Goal: Complete application form

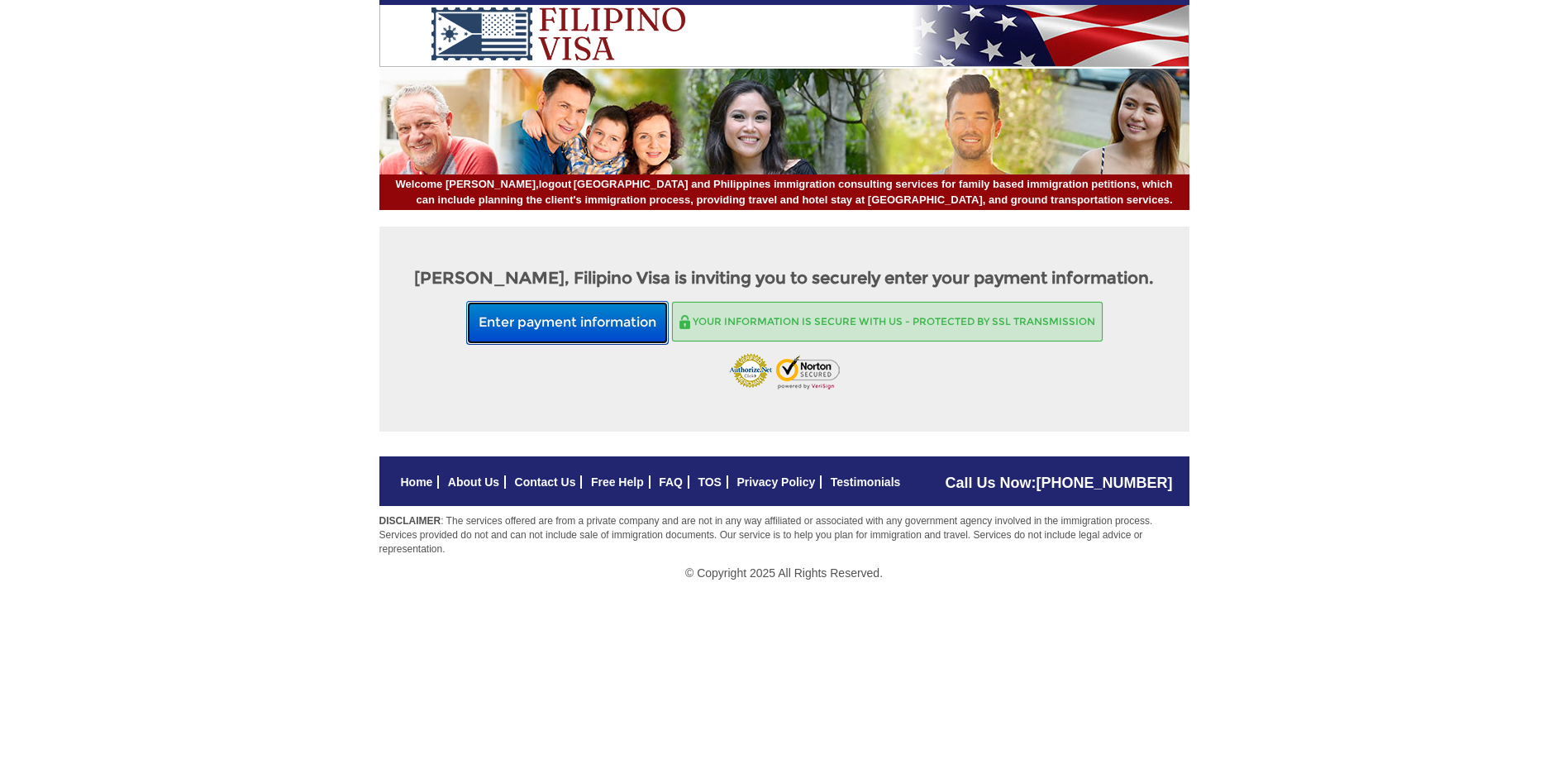
click at [565, 317] on button "Enter payment information" at bounding box center [567, 322] width 203 height 44
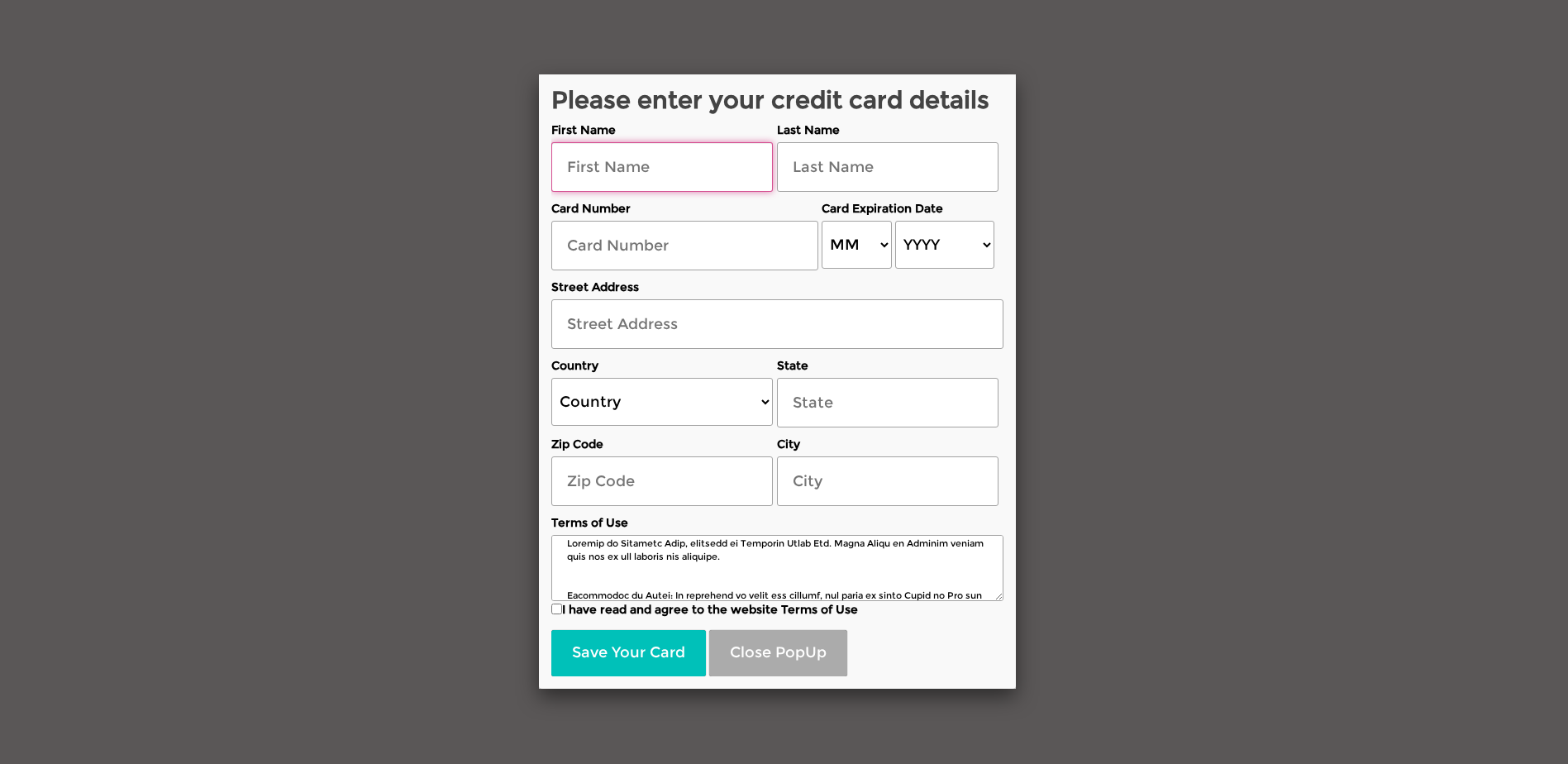
click at [571, 166] on input "text" at bounding box center [662, 167] width 222 height 50
type input "[PERSON_NAME]"
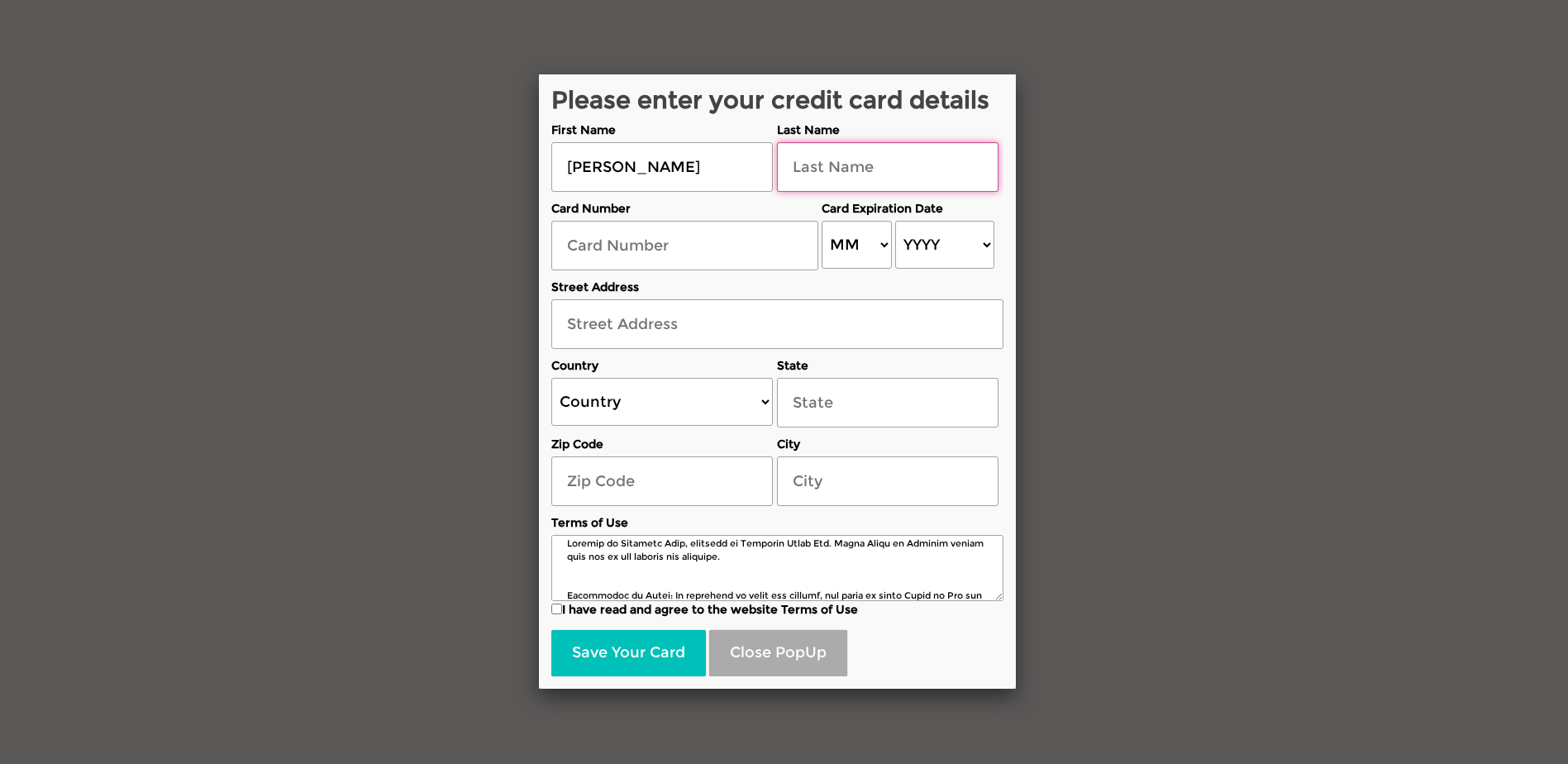
type input "[PERSON_NAME]"
type input "[STREET_ADDRESS]"
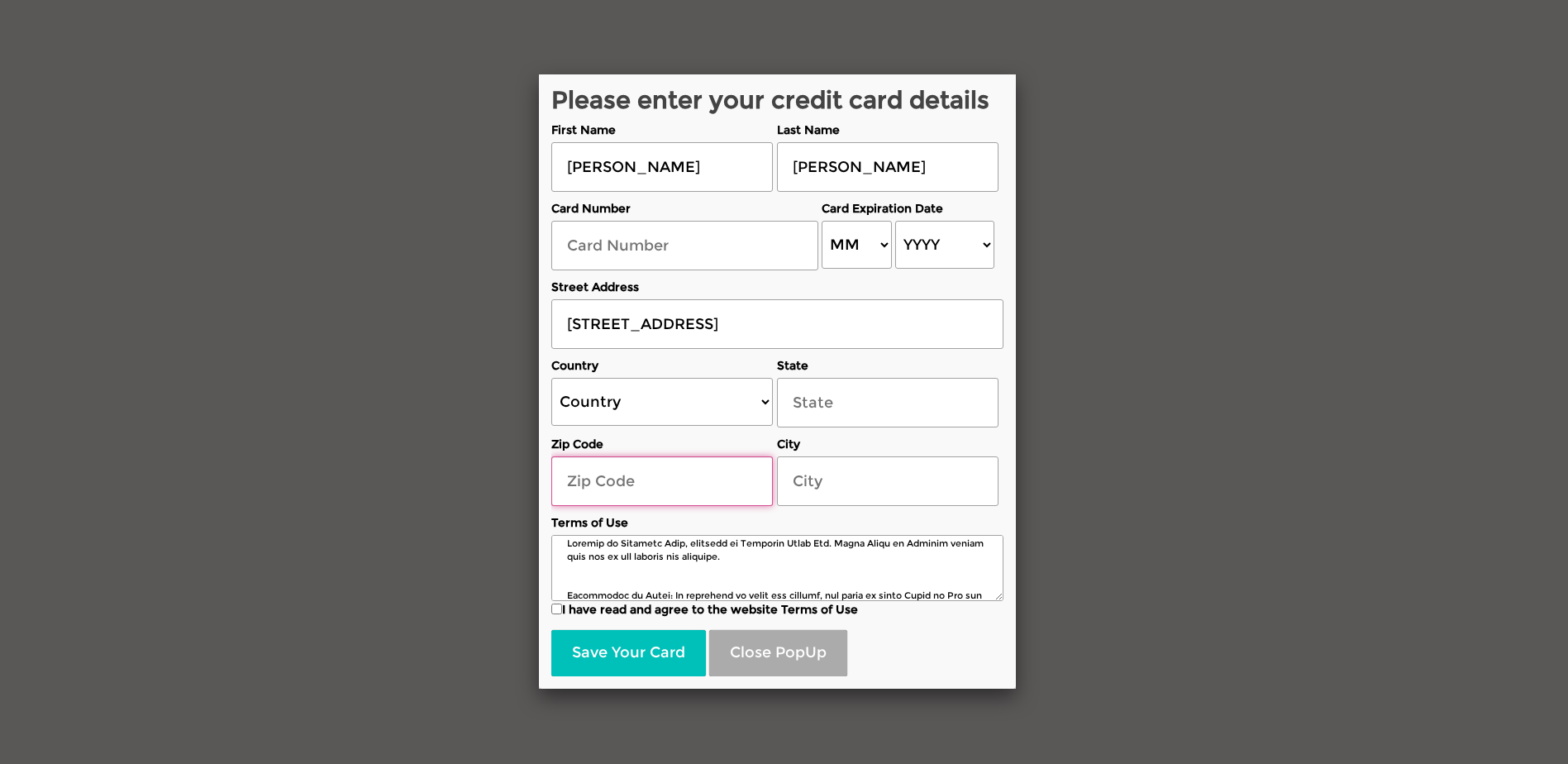
type input "74017"
type input "Claremore"
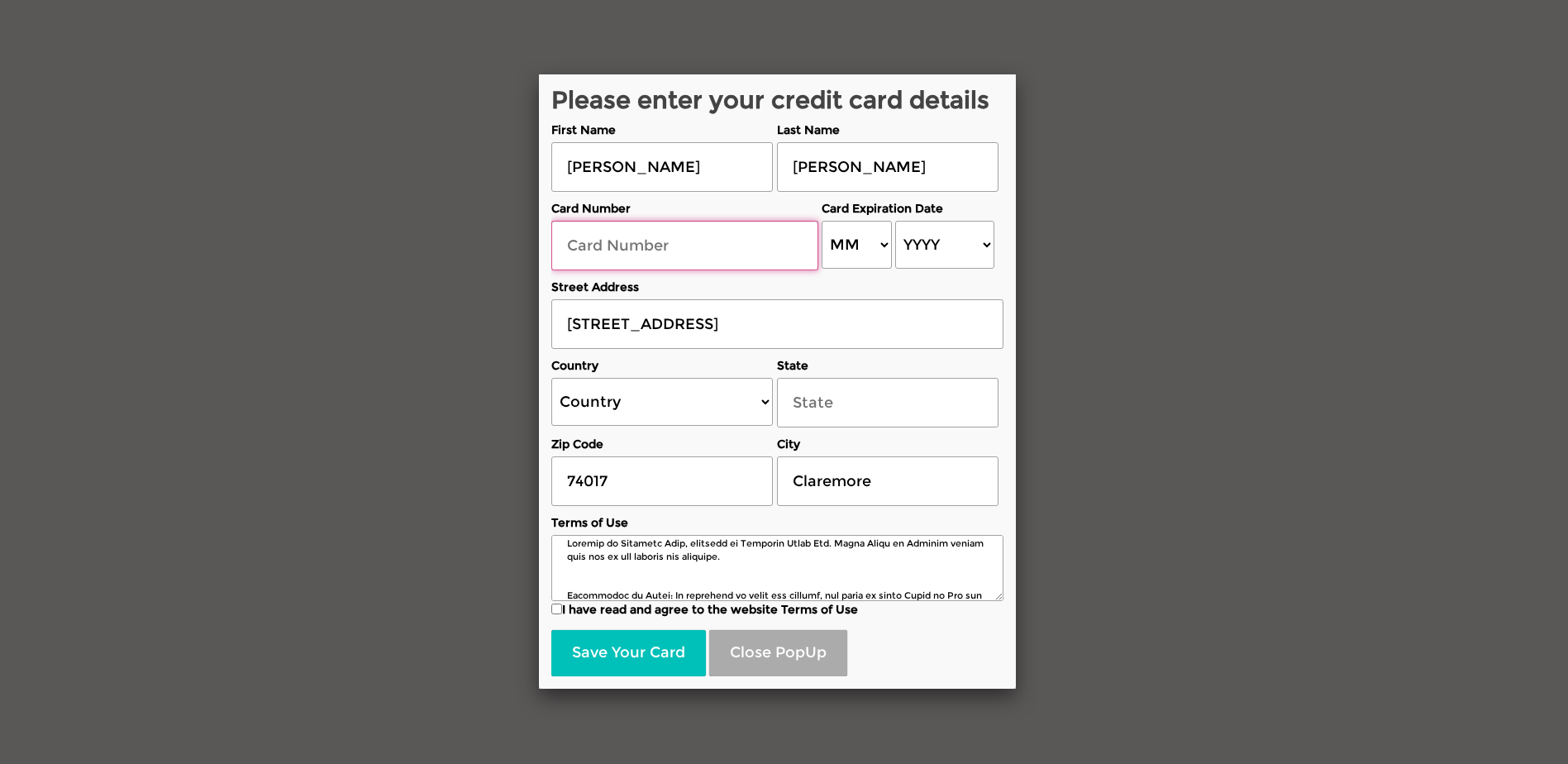
click at [569, 248] on input "text" at bounding box center [685, 246] width 267 height 50
select select "US"
select select "[US_STATE]"
type input "[CREDIT_CARD_NUMBER]"
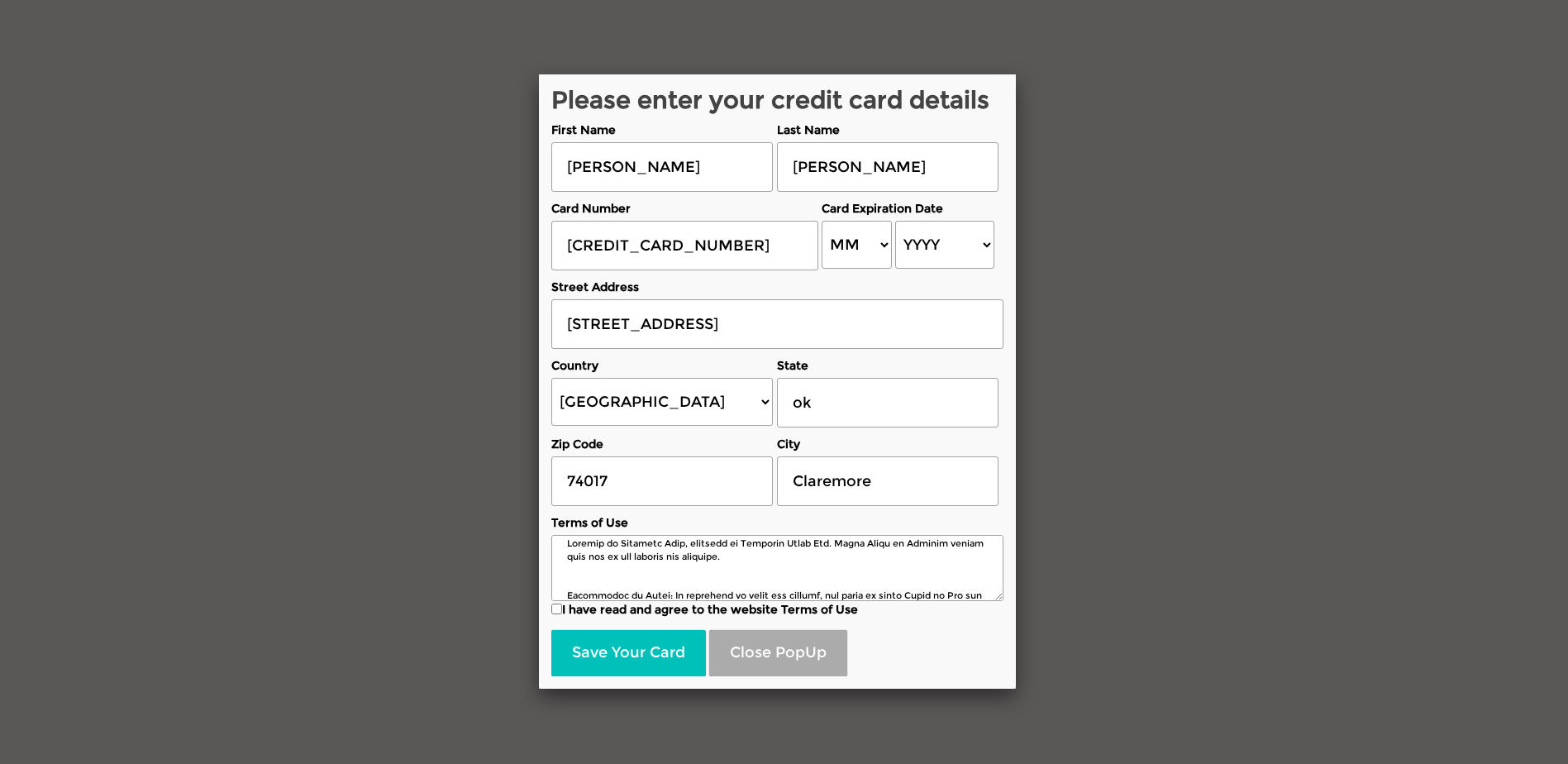
select select "06"
select select "2028"
click at [558, 607] on input "I have read and agree to the website Terms of Use" at bounding box center [557, 608] width 11 height 11
checkbox input "true"
click at [619, 658] on button "Save Your Card" at bounding box center [629, 652] width 155 height 46
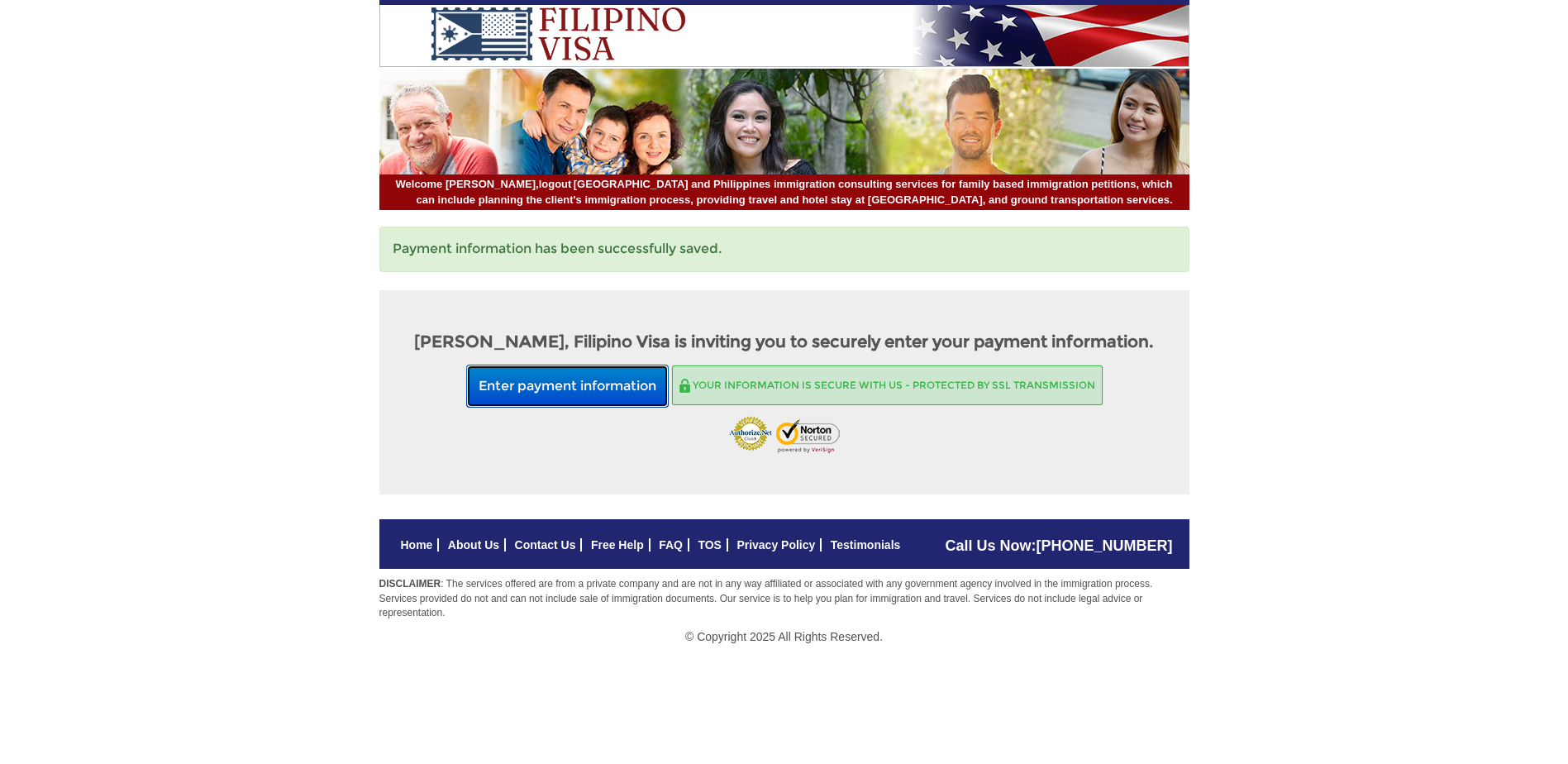
click at [564, 384] on button "Enter payment information" at bounding box center [567, 386] width 203 height 44
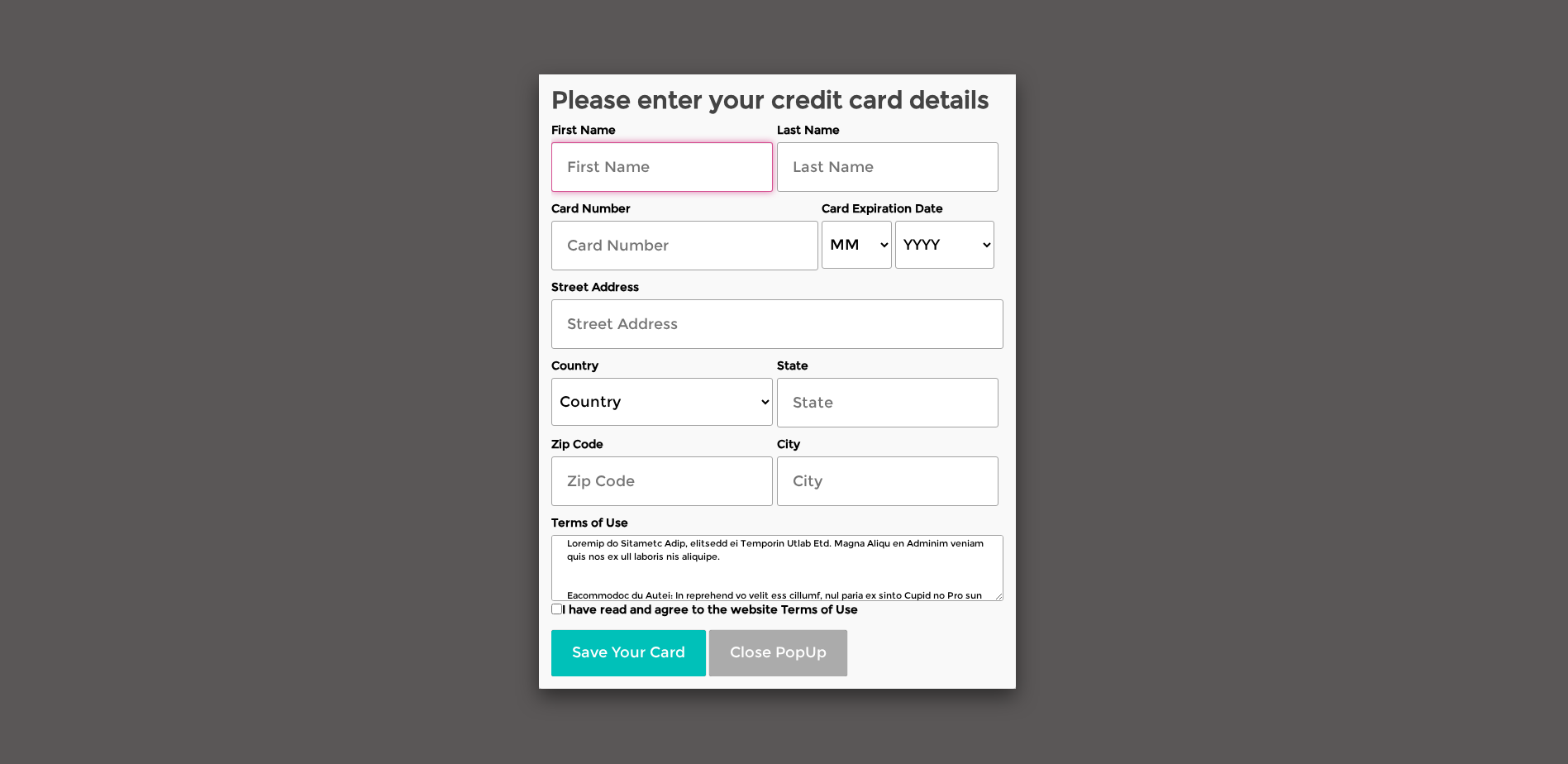
click at [564, 164] on input "text" at bounding box center [662, 167] width 222 height 50
type input "[PERSON_NAME]"
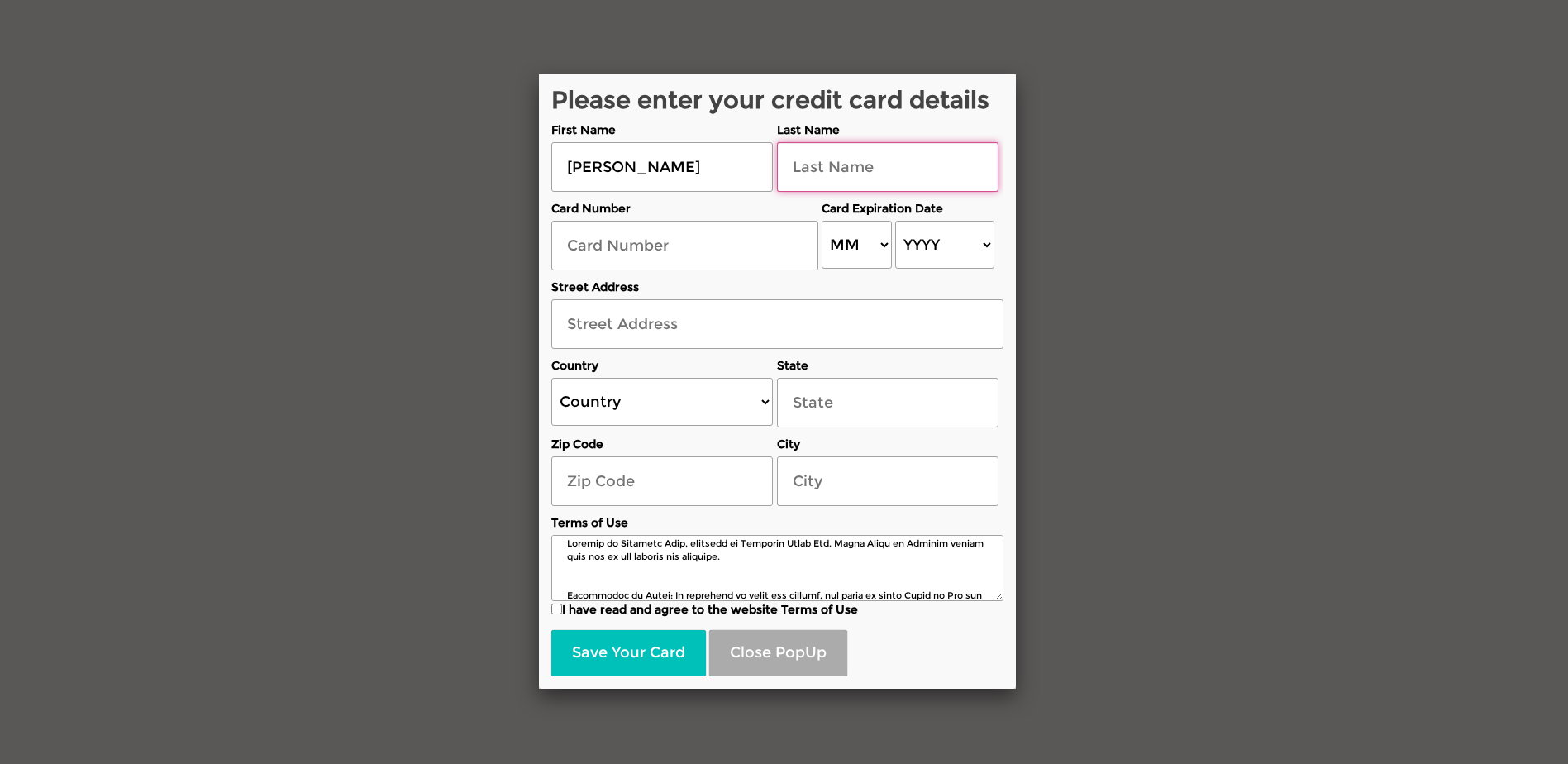
type input "[PERSON_NAME]"
type input "[STREET_ADDRESS]"
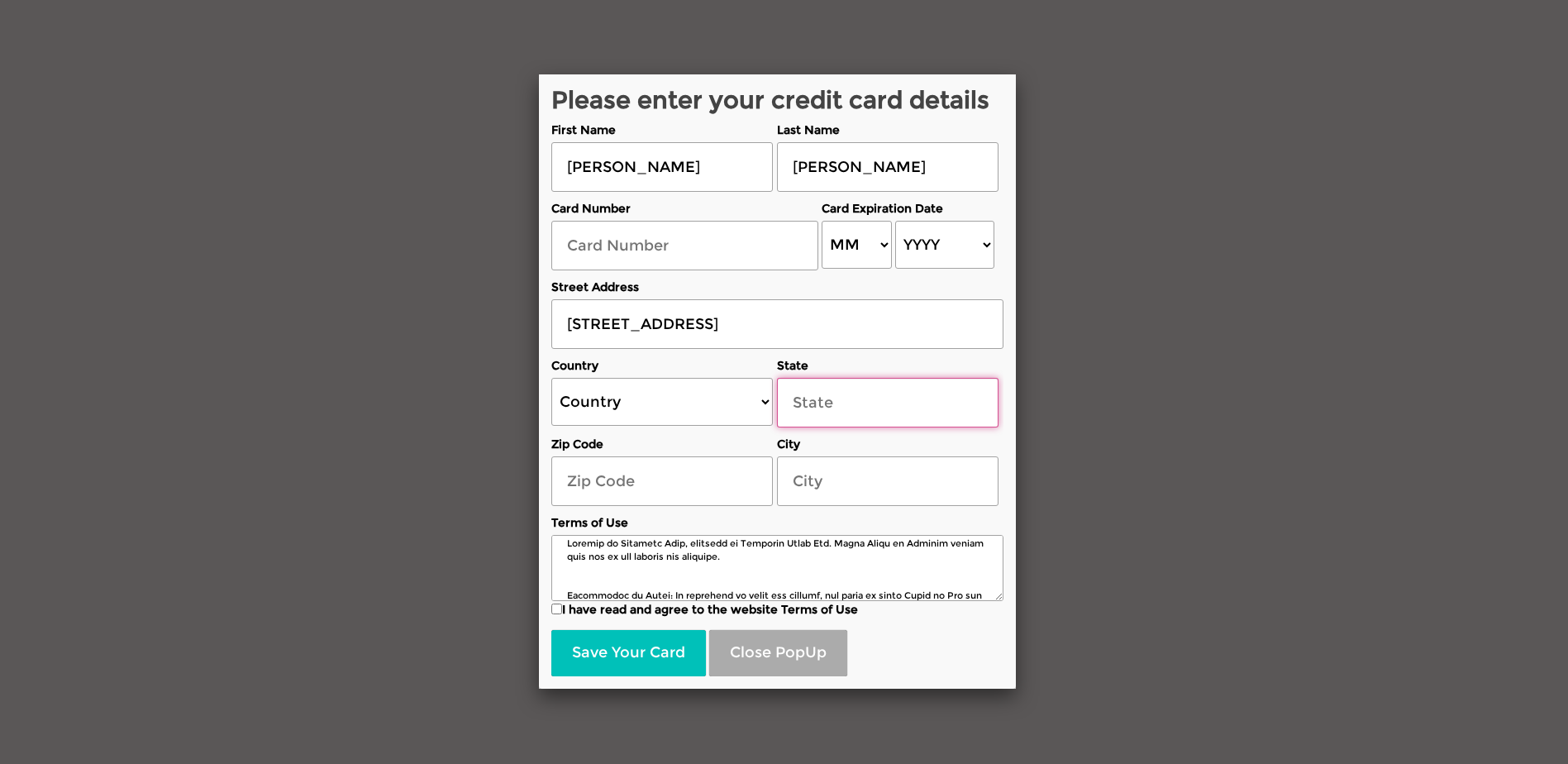
type input "74017"
type input "Claremore"
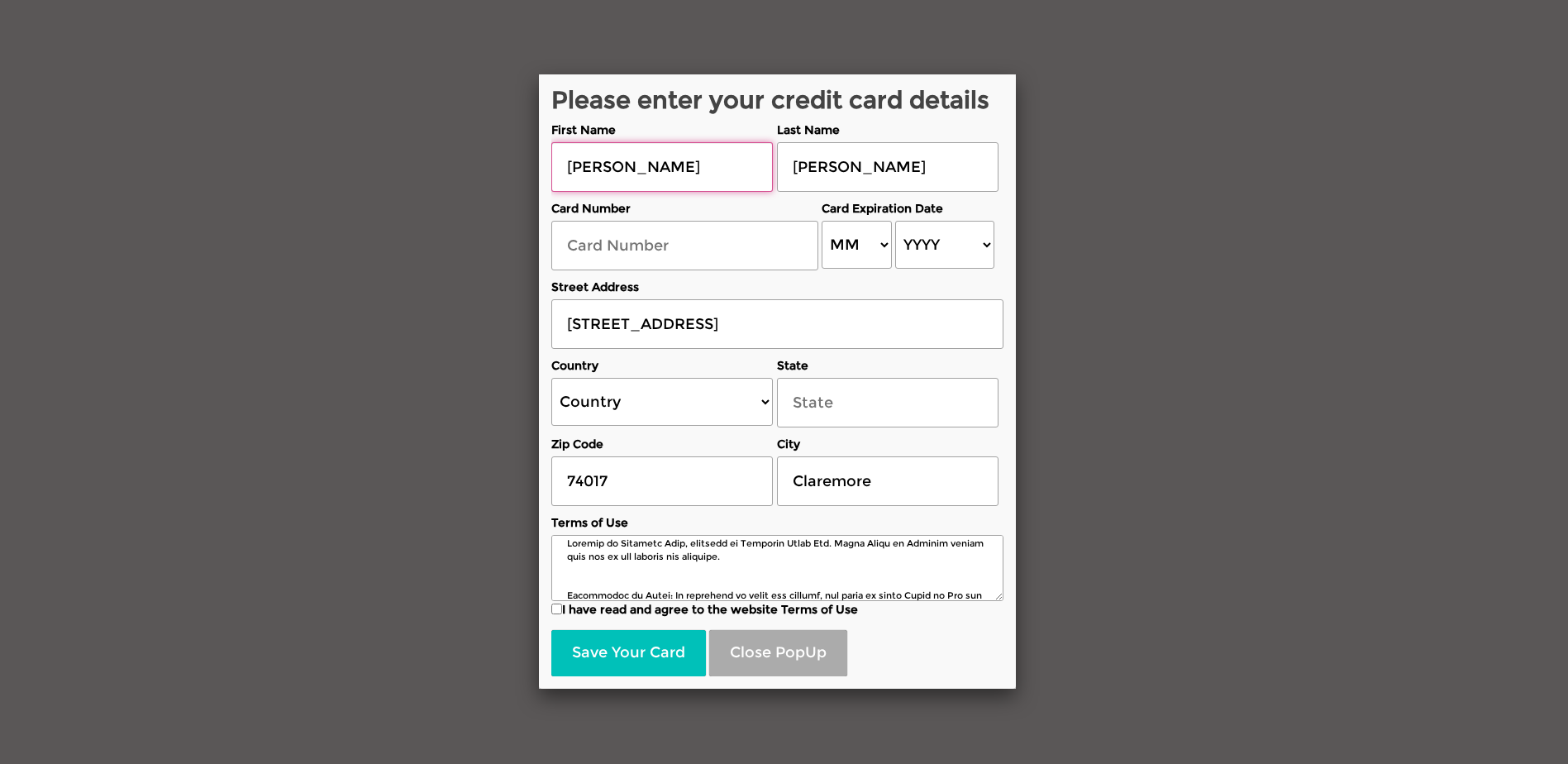
type input "[PERSON_NAME]"
click at [567, 246] on input "text" at bounding box center [685, 246] width 267 height 50
select select "US"
select select "[US_STATE]"
type input "[CREDIT_CARD_NUMBER]"
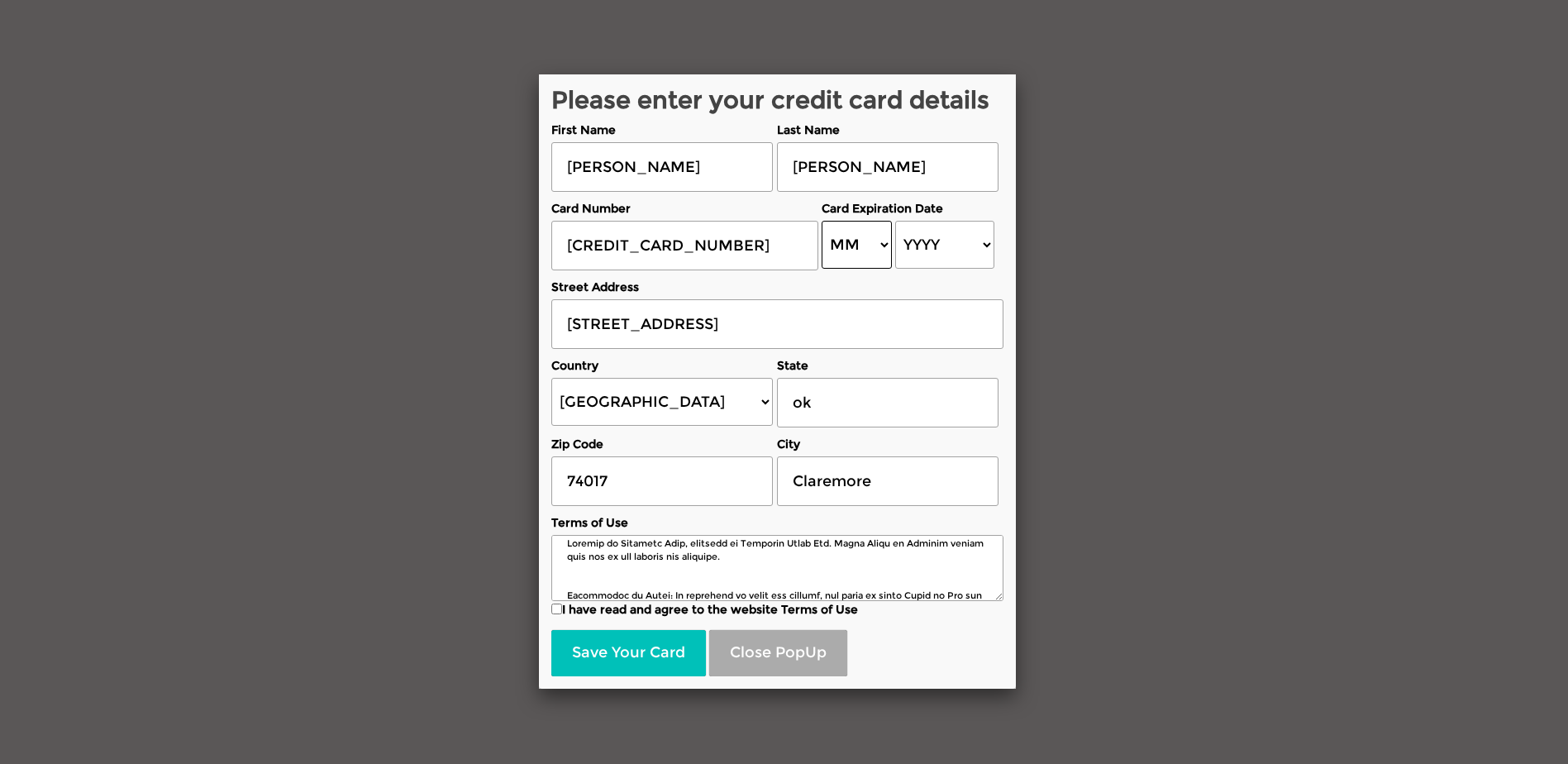
select select "06"
select select "2028"
click at [557, 610] on input "I have read and agree to the website Terms of Use" at bounding box center [557, 608] width 11 height 11
checkbox input "true"
click at [620, 629] on button "Save Your Card" at bounding box center [629, 652] width 155 height 46
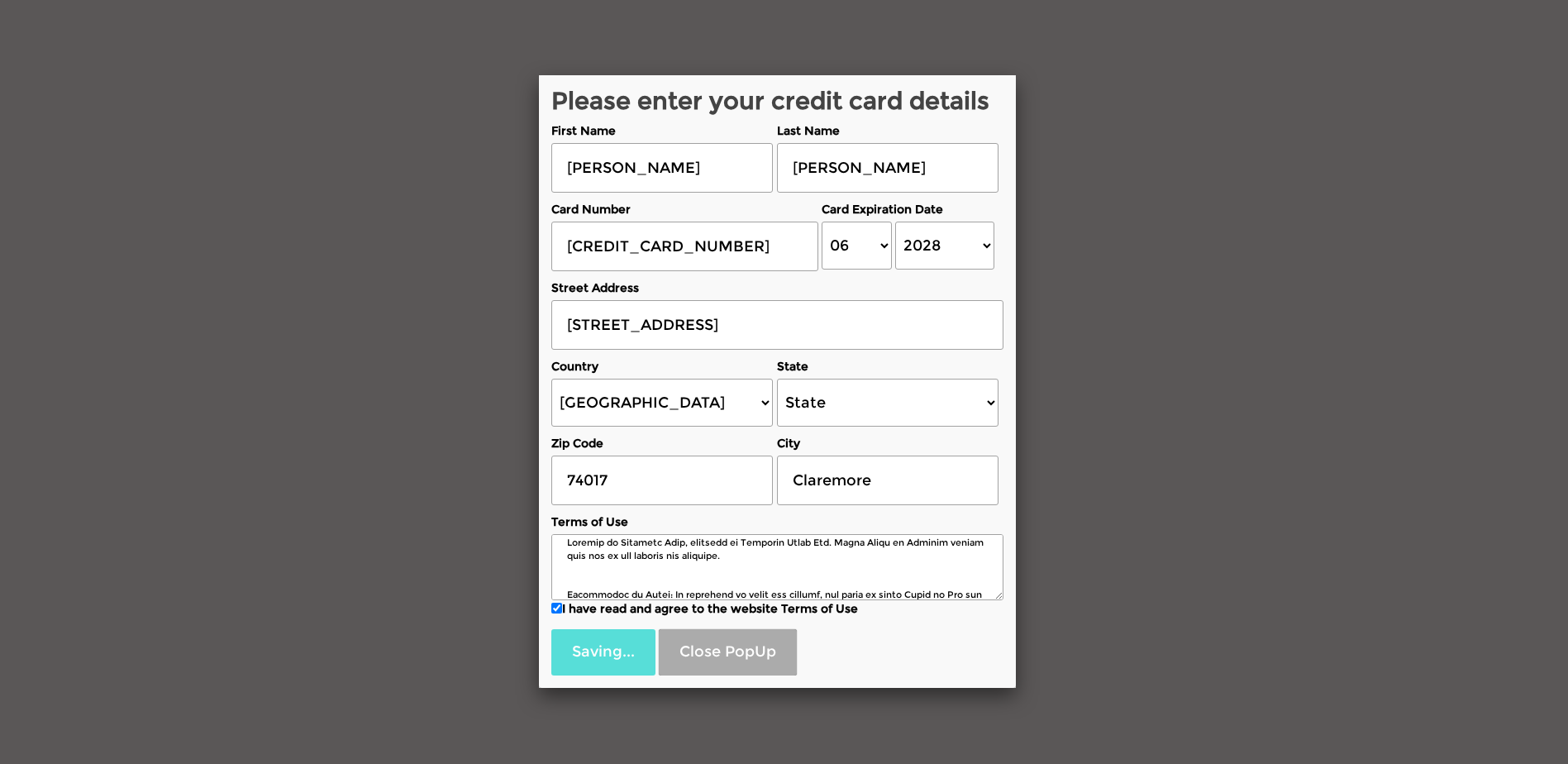
click at [620, 629] on div "Saving... Close PopUp" at bounding box center [777, 648] width 452 height 55
